Goal: Task Accomplishment & Management: Manage account settings

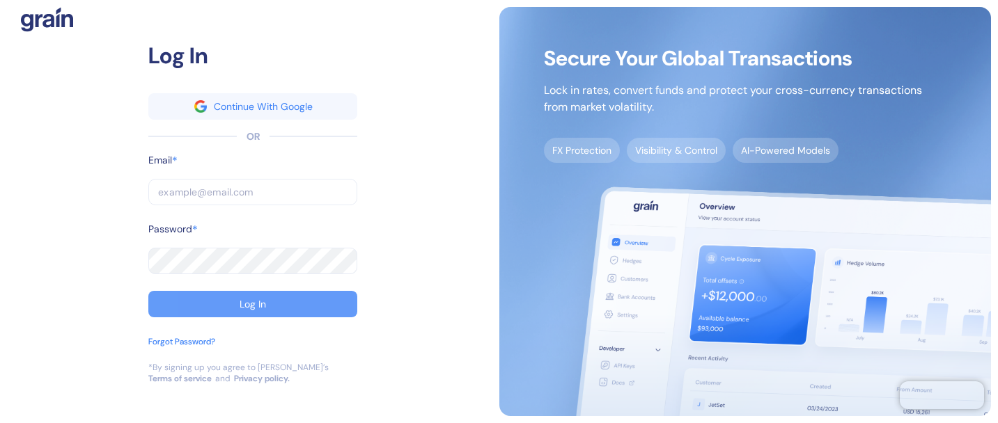
type input "[EMAIL_ADDRESS][DOMAIN_NAME]"
click at [251, 295] on button "Log In" at bounding box center [252, 304] width 209 height 26
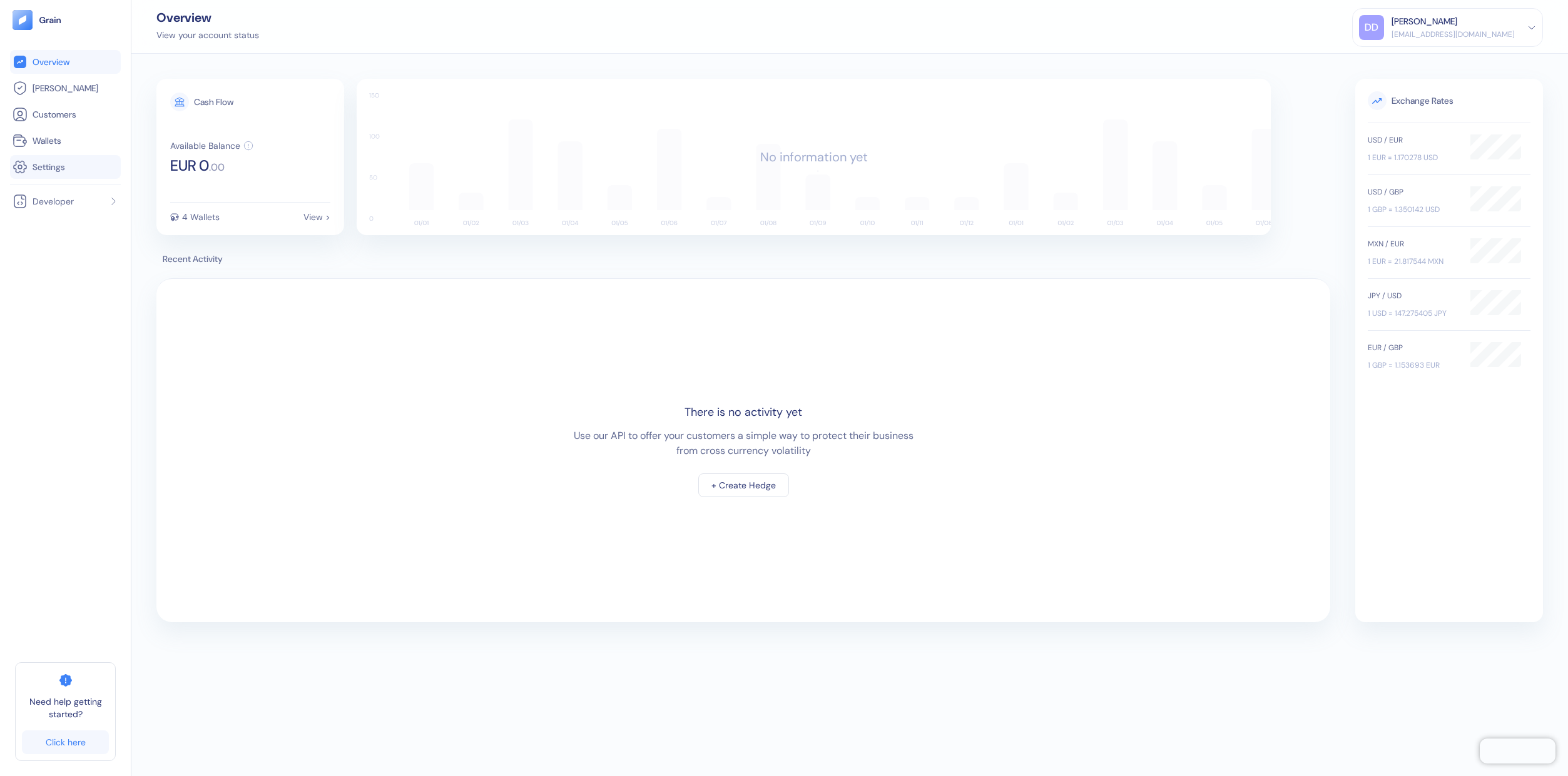
click at [38, 165] on span "Settings" at bounding box center [49, 167] width 32 height 13
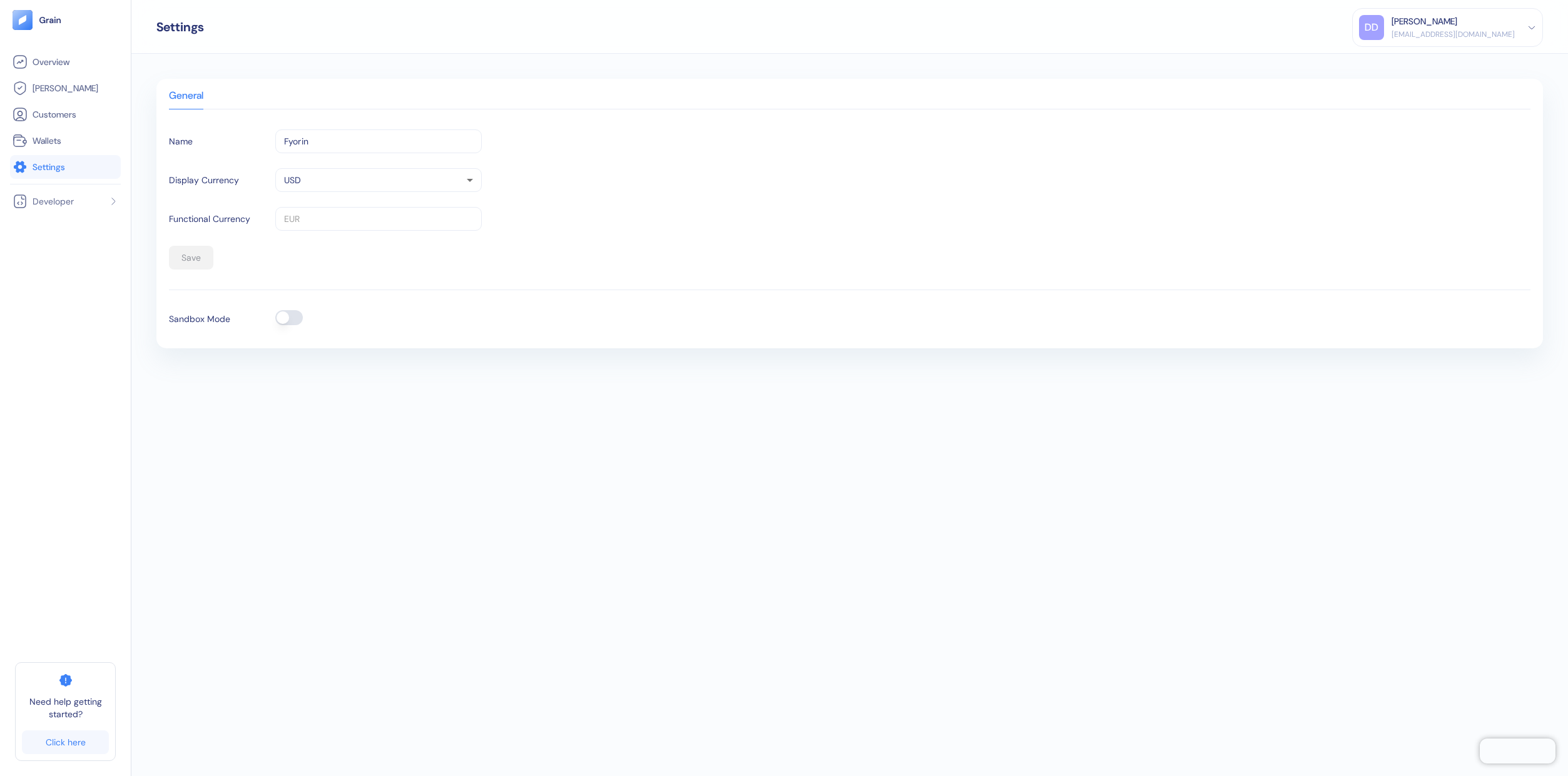
click at [49, 17] on img at bounding box center [50, 20] width 23 height 9
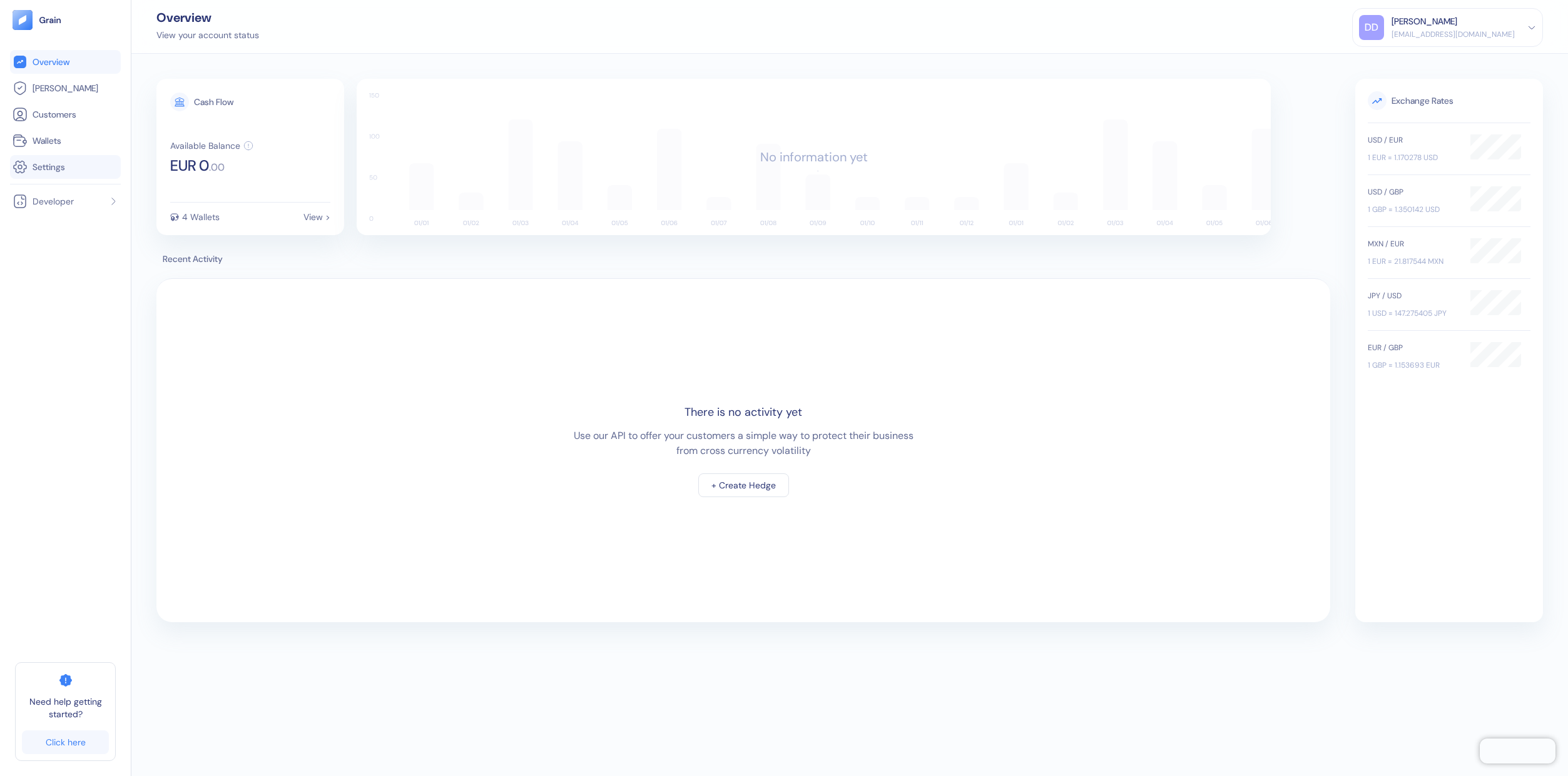
click at [55, 168] on span "Settings" at bounding box center [49, 167] width 32 height 13
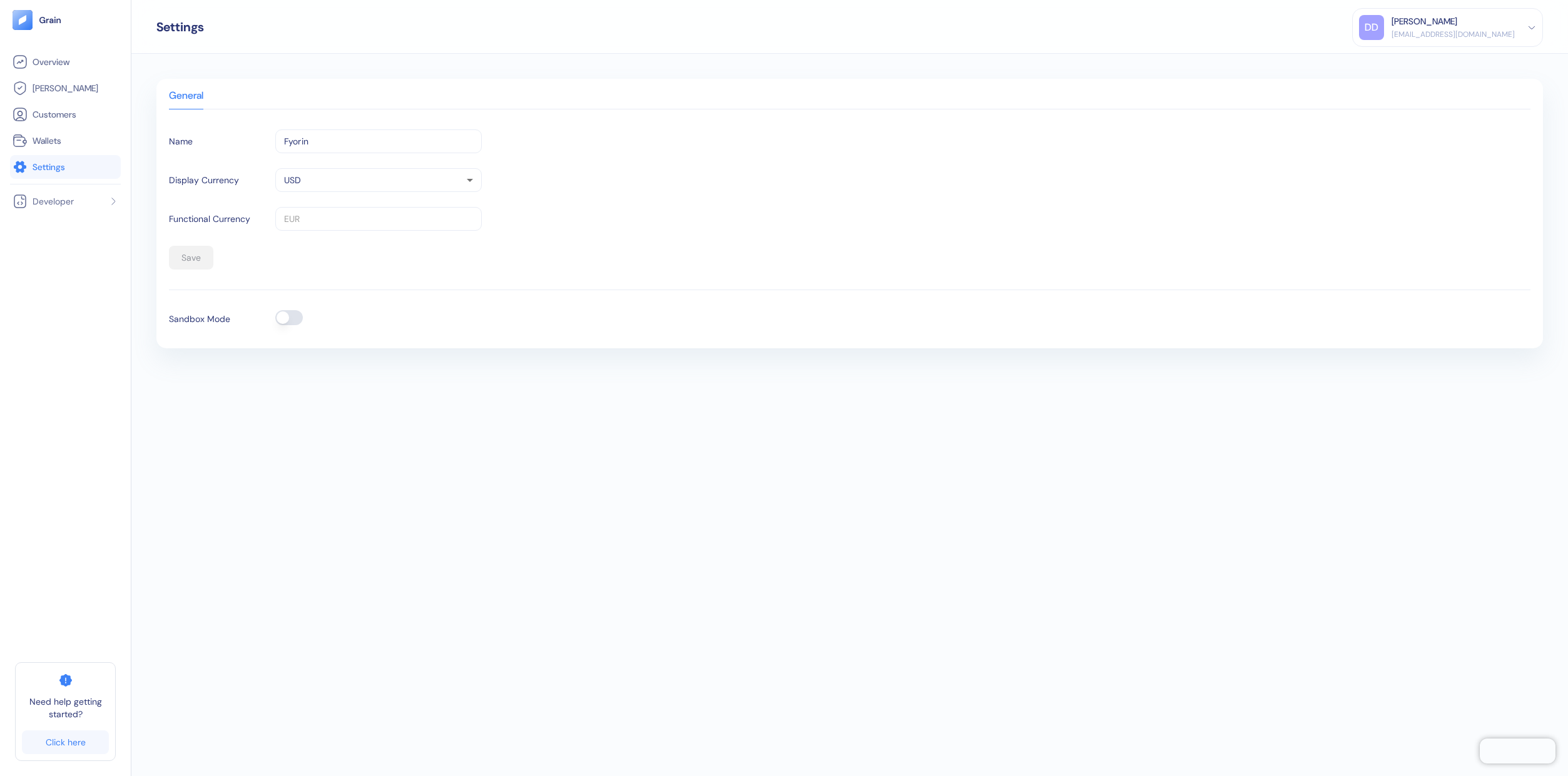
click at [655, 25] on div "Settings DD Dev Dev [EMAIL_ADDRESS][DOMAIN_NAME] Sign Out" at bounding box center [849, 27] width 1437 height 54
click at [44, 157] on li "Settings" at bounding box center [65, 167] width 111 height 23
click at [40, 161] on span "Settings" at bounding box center [49, 167] width 32 height 13
drag, startPoint x: 1774, startPoint y: 341, endPoint x: 1798, endPoint y: 344, distance: 24.2
click at [1567, 344] on html "Pingdom Check: App Online Overview [PERSON_NAME] Customers Wallets Settings Nee…" at bounding box center [784, 388] width 1568 height 776
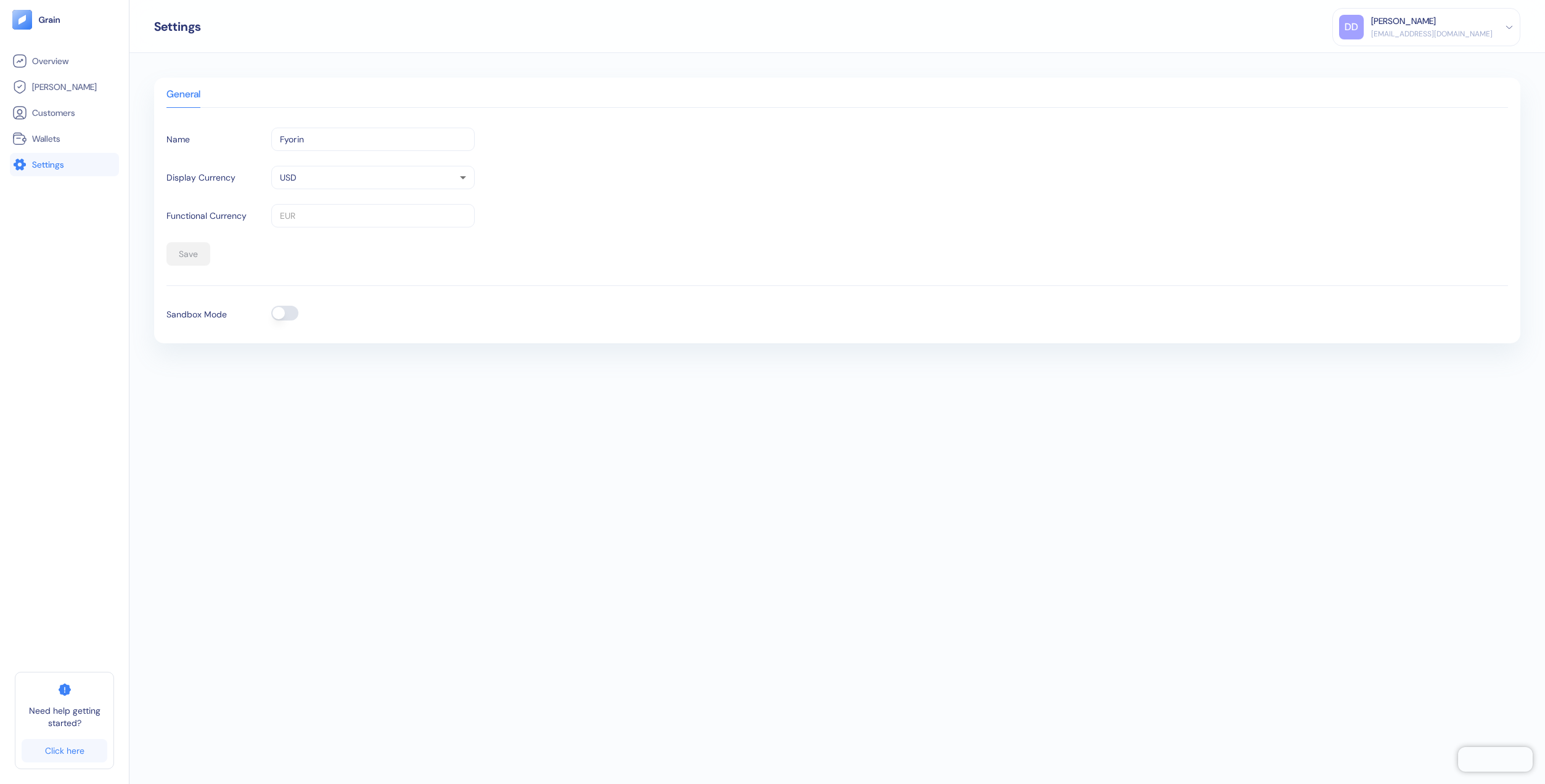
click at [553, 531] on div "General Name Fyorin ​ Display Currency USD USD ​ Functional Currency EUR ​ Save…" at bounding box center [837, 419] width 1416 height 731
click at [281, 312] on button "button" at bounding box center [284, 312] width 27 height 15
click at [290, 310] on button "button" at bounding box center [284, 312] width 27 height 15
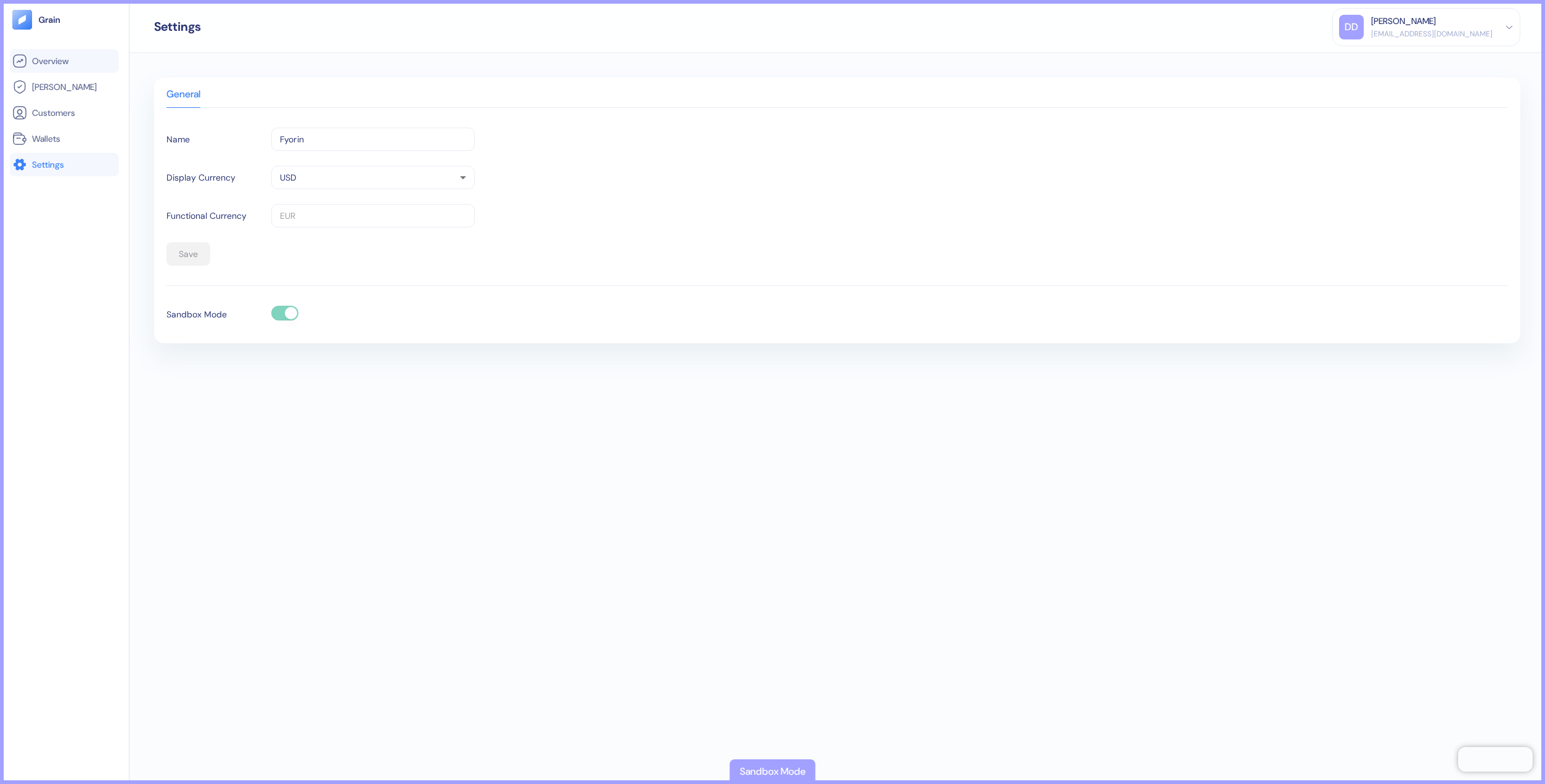
click at [35, 66] on span "Overview" at bounding box center [50, 61] width 36 height 12
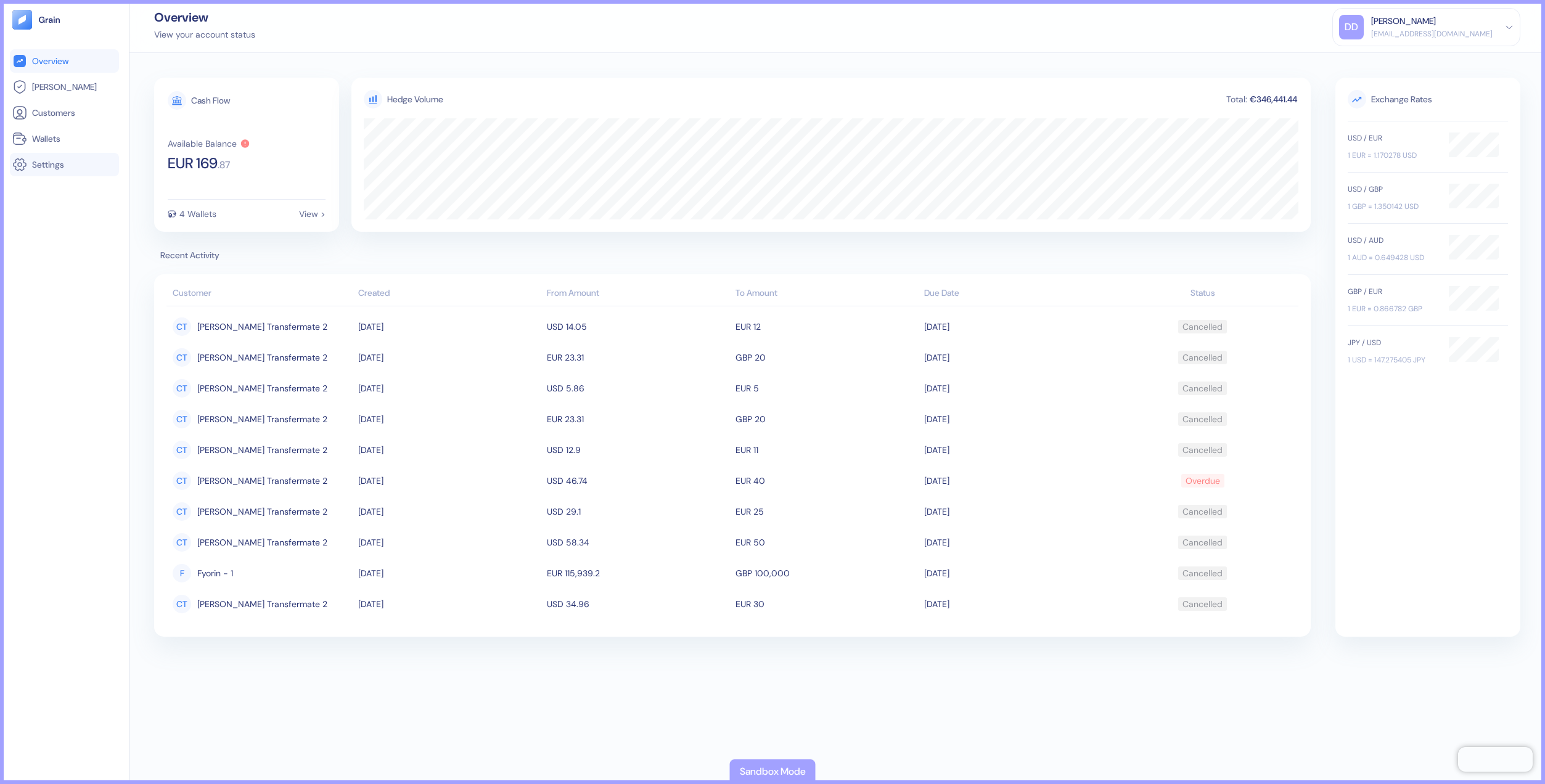
click at [59, 164] on span "Settings" at bounding box center [48, 165] width 32 height 12
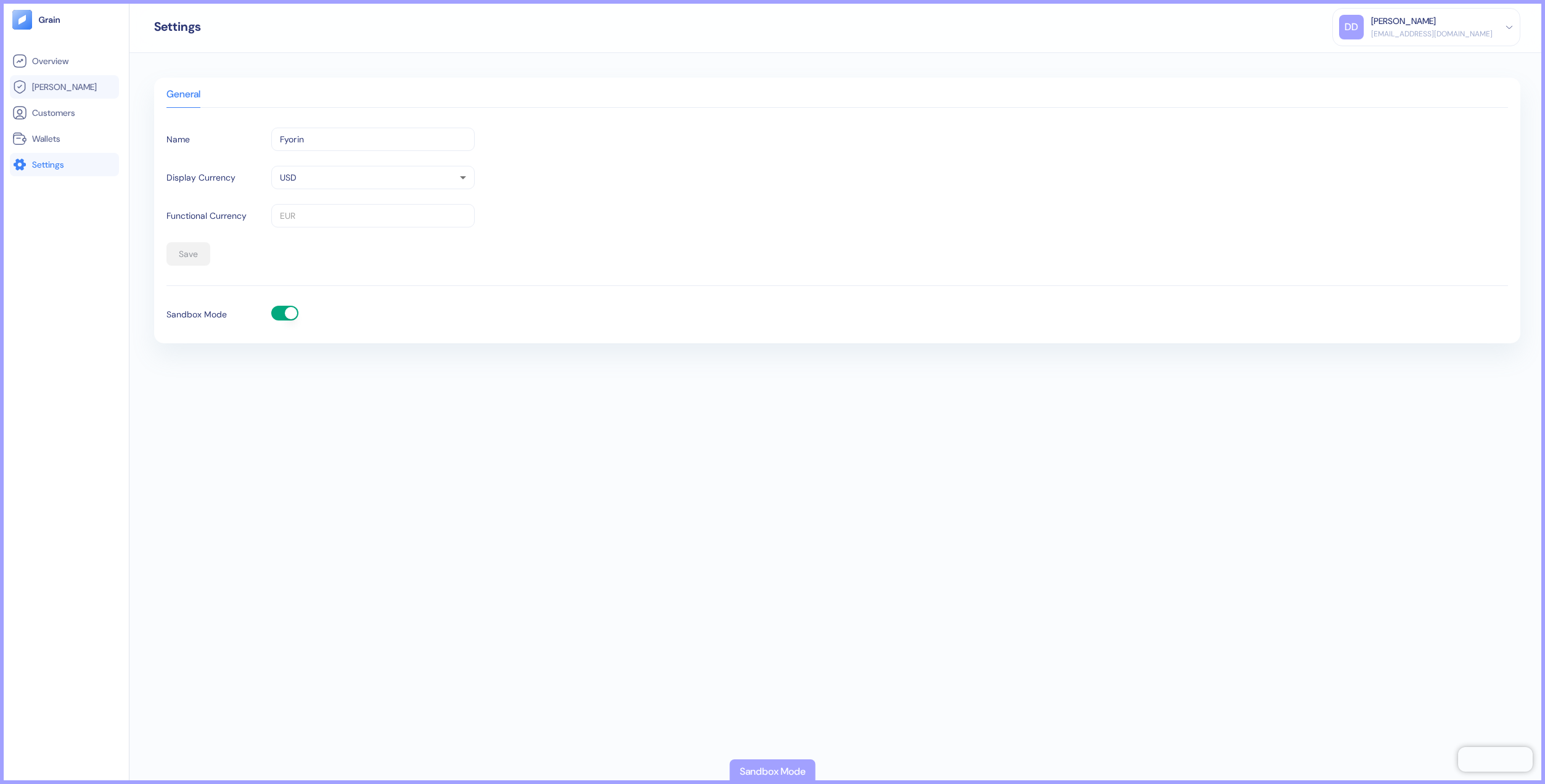
click at [41, 88] on span "[PERSON_NAME]" at bounding box center [64, 87] width 65 height 12
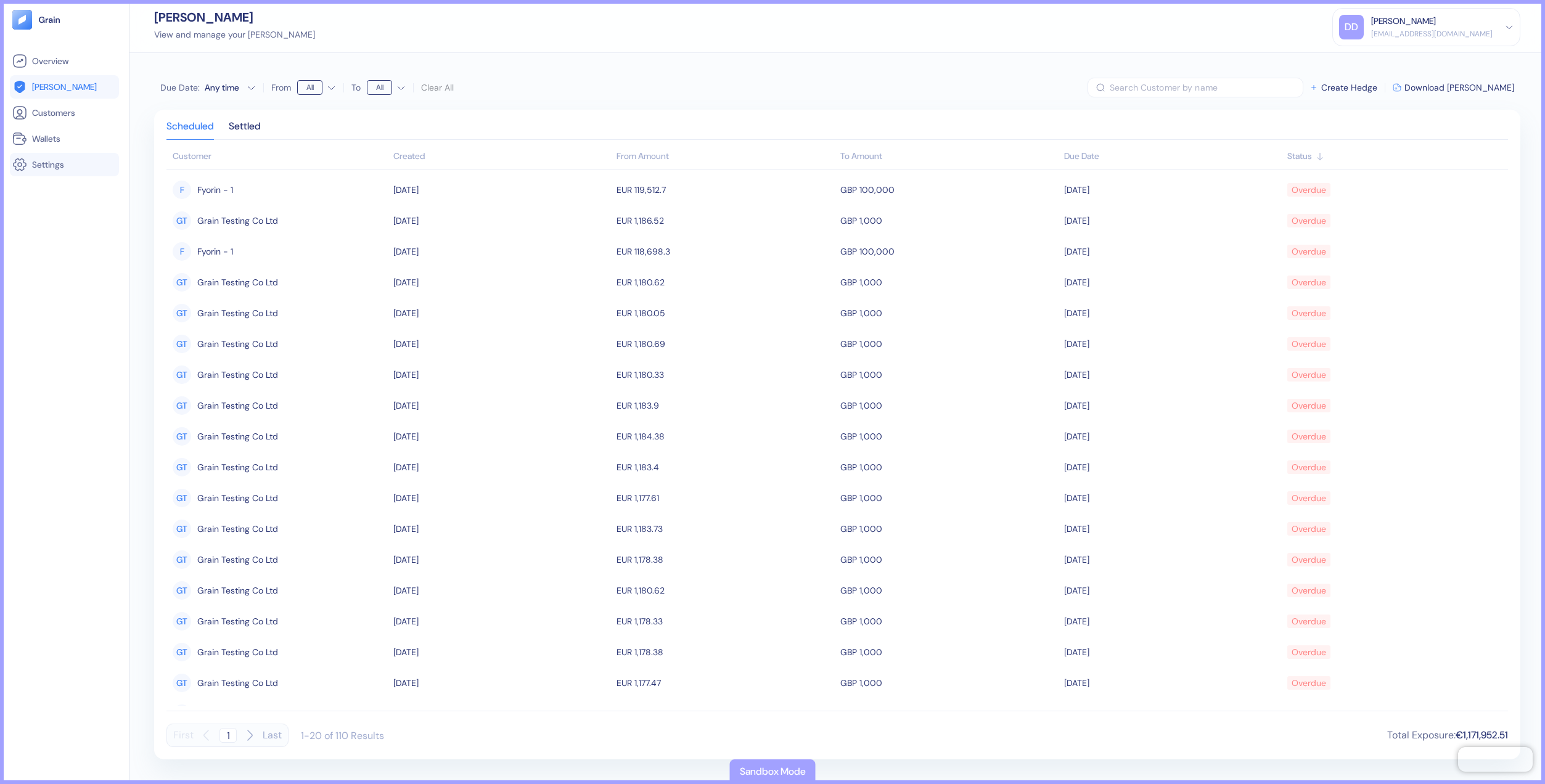
click at [43, 159] on span "Settings" at bounding box center [48, 165] width 32 height 12
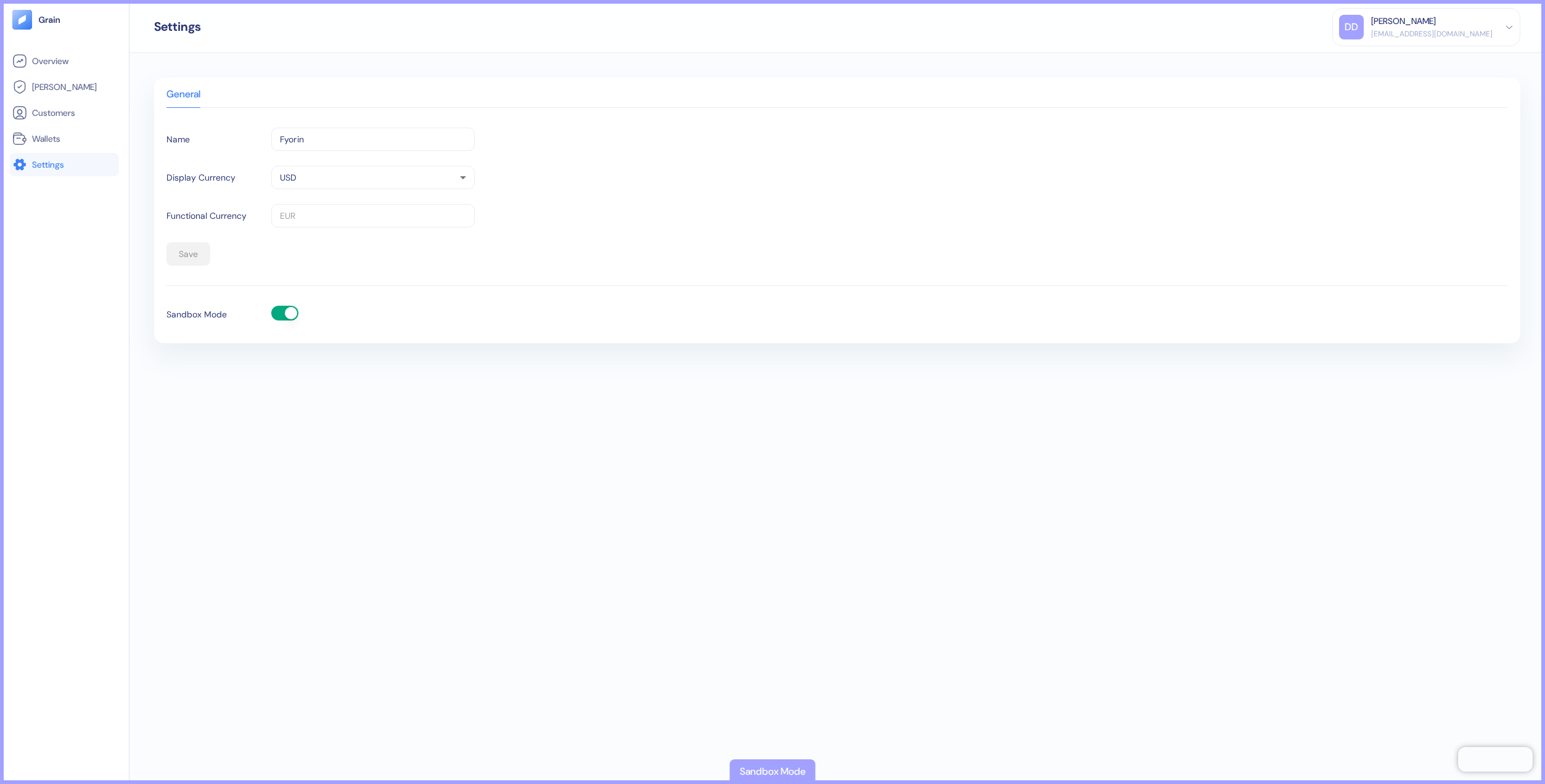
click at [281, 305] on div "Name Fyorin ​ Display Currency USD USD ​ Functional Currency EUR ​ Save Sandbox…" at bounding box center [837, 229] width 1341 height 204
click at [275, 313] on button "button" at bounding box center [284, 312] width 27 height 15
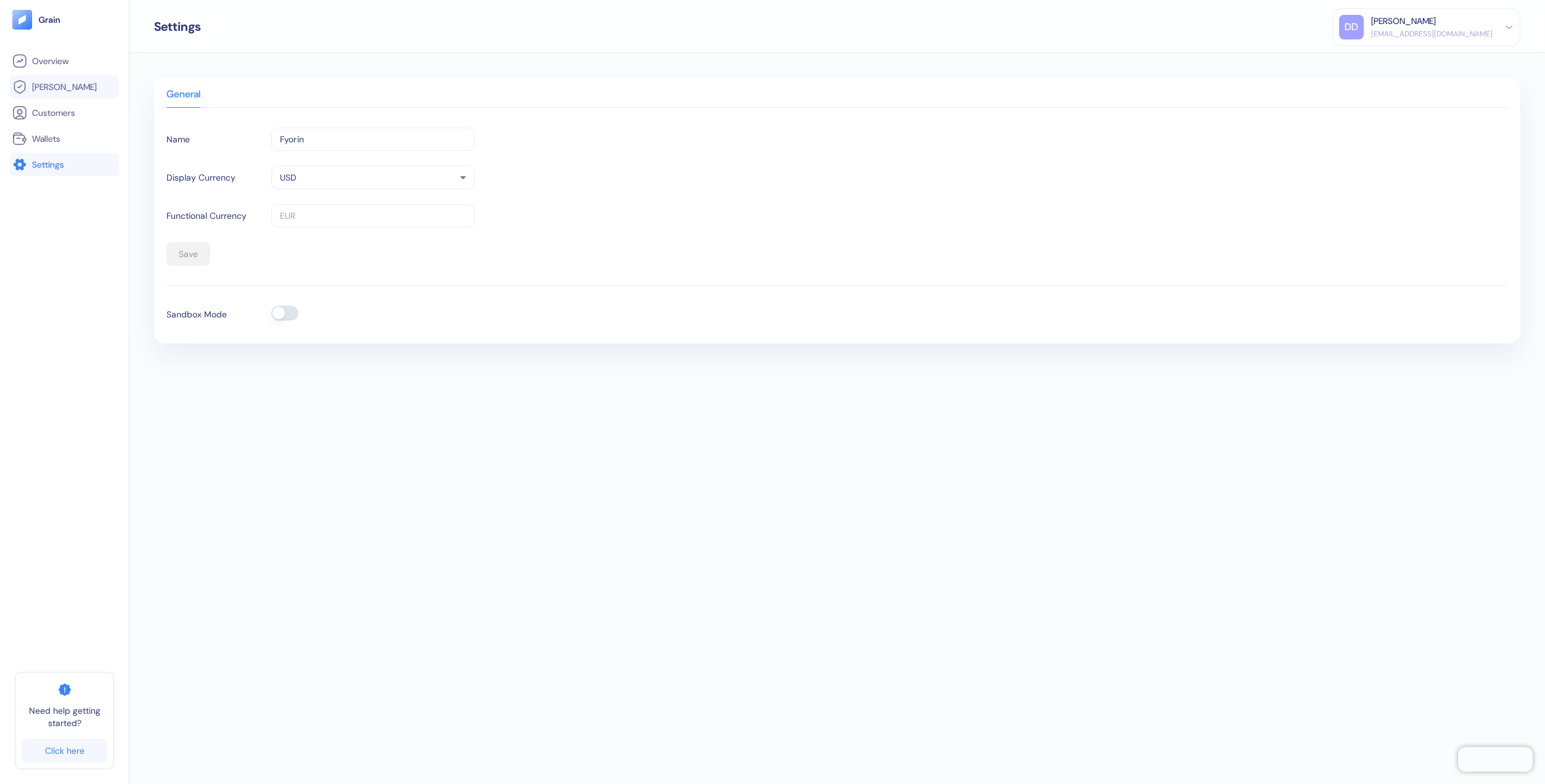
click at [37, 85] on span "[PERSON_NAME]" at bounding box center [64, 87] width 65 height 12
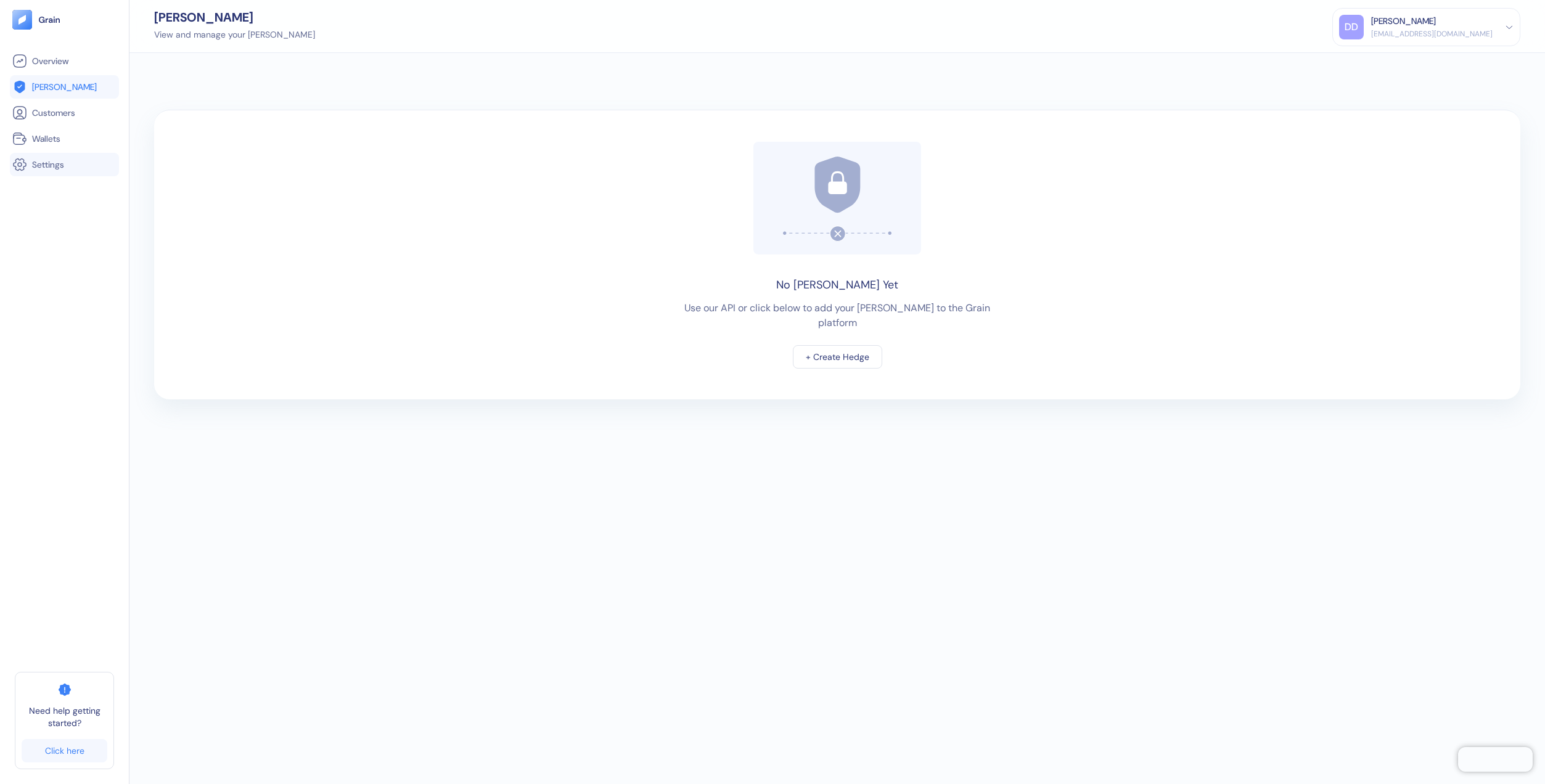
click at [58, 159] on span "Settings" at bounding box center [48, 165] width 32 height 12
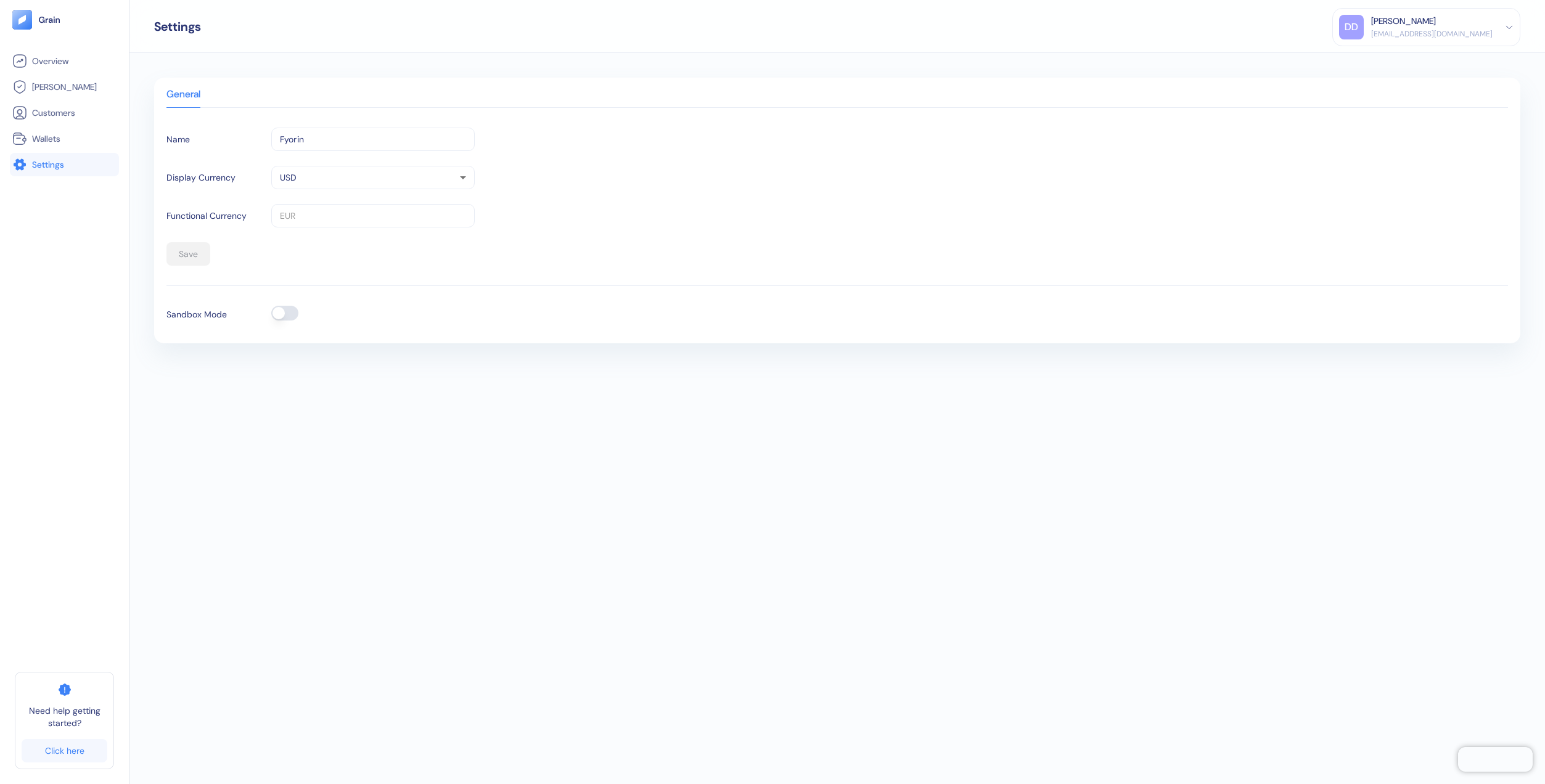
click at [287, 313] on button "button" at bounding box center [284, 312] width 27 height 15
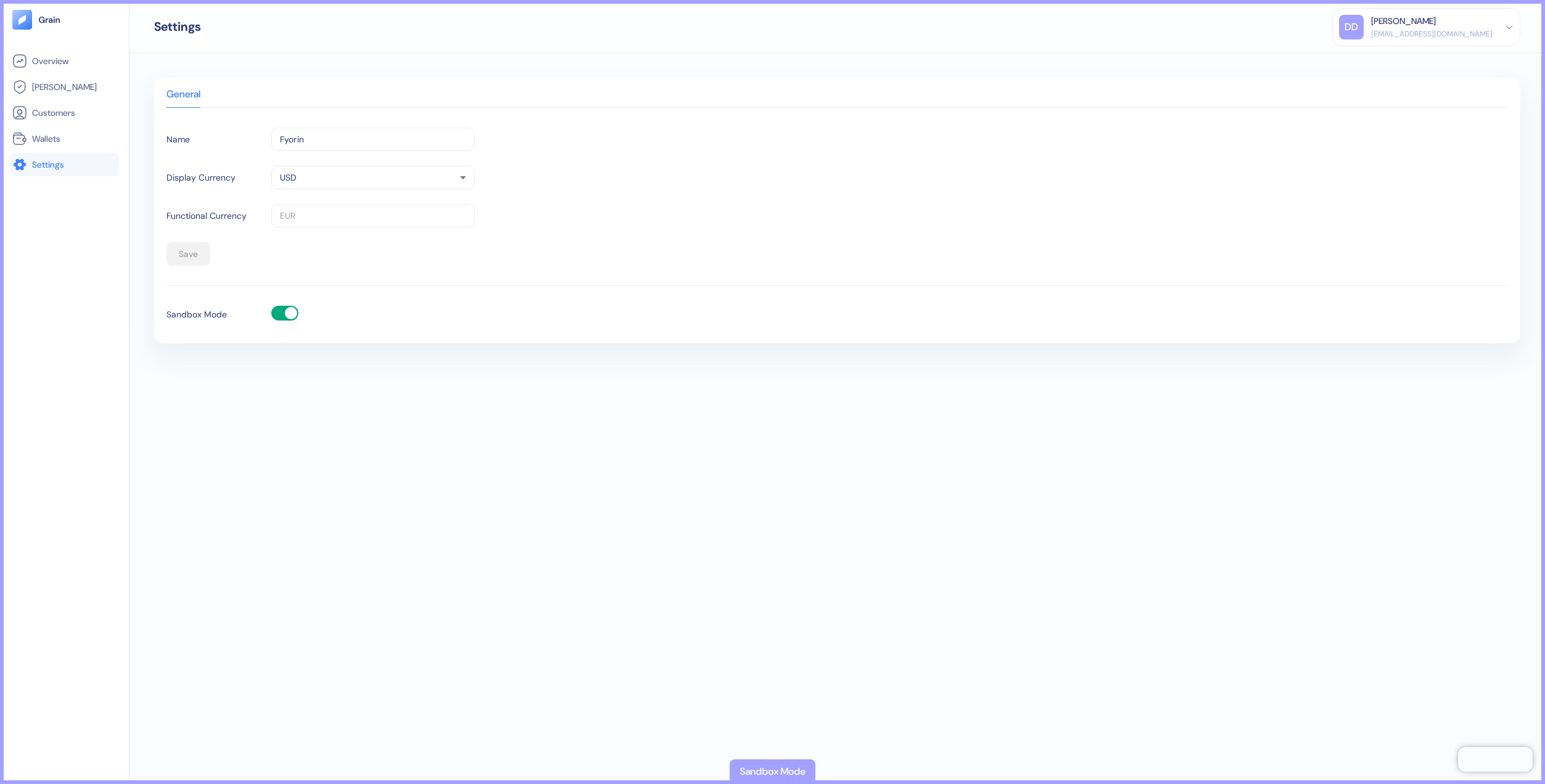
click at [366, 48] on div "Settings DD Dev Dev [EMAIL_ADDRESS][DOMAIN_NAME] Sign Out" at bounding box center [837, 27] width 1416 height 53
